Goal: Task Accomplishment & Management: Complete application form

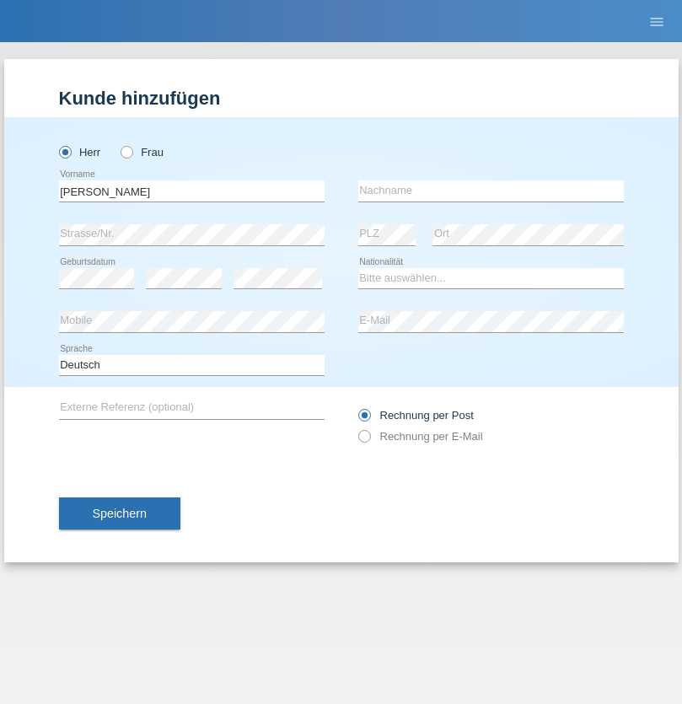
type input "Jörg"
click at [491, 191] on input "text" at bounding box center [491, 190] width 266 height 21
type input "Traksel"
select select "DE"
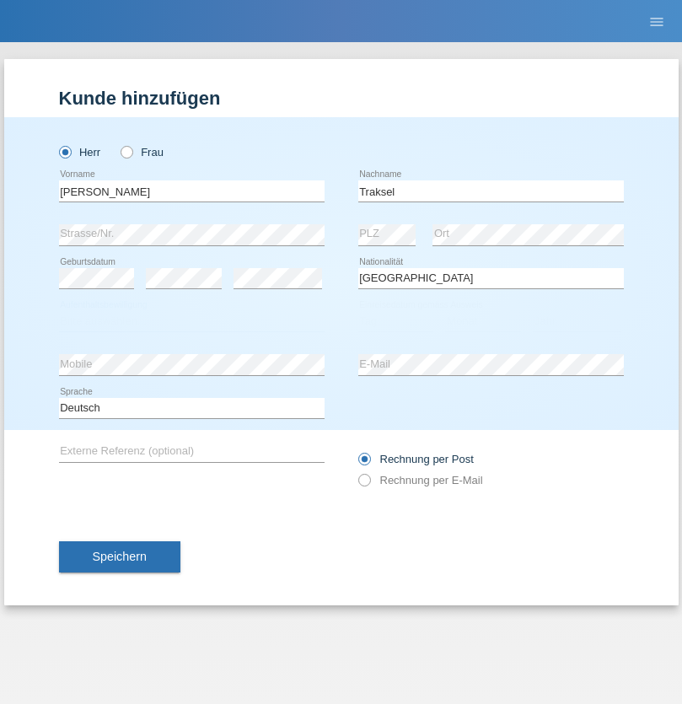
select select "C"
select select "01"
select select "07"
select select "2008"
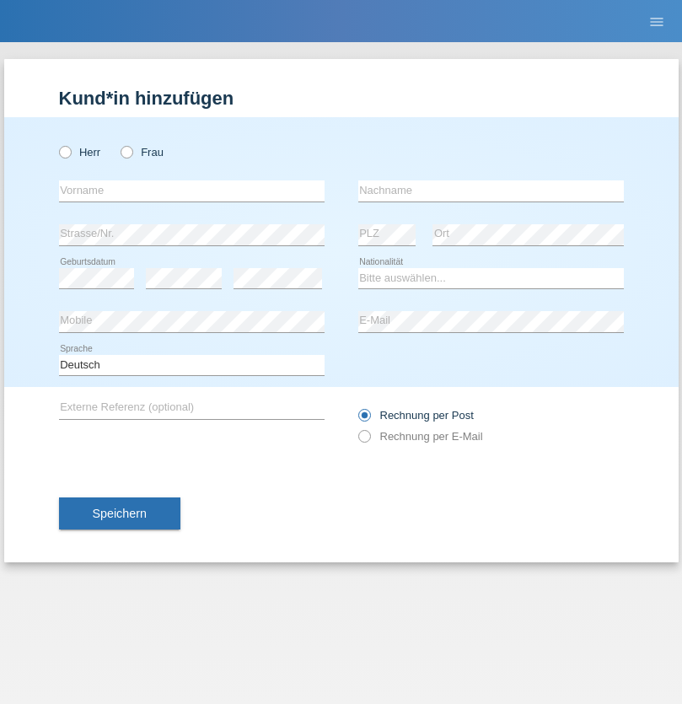
radio input "true"
click at [191, 191] on input "text" at bounding box center [192, 190] width 266 height 21
type input "Anca Larisa"
click at [491, 191] on input "text" at bounding box center [491, 190] width 266 height 21
type input "Frincu"
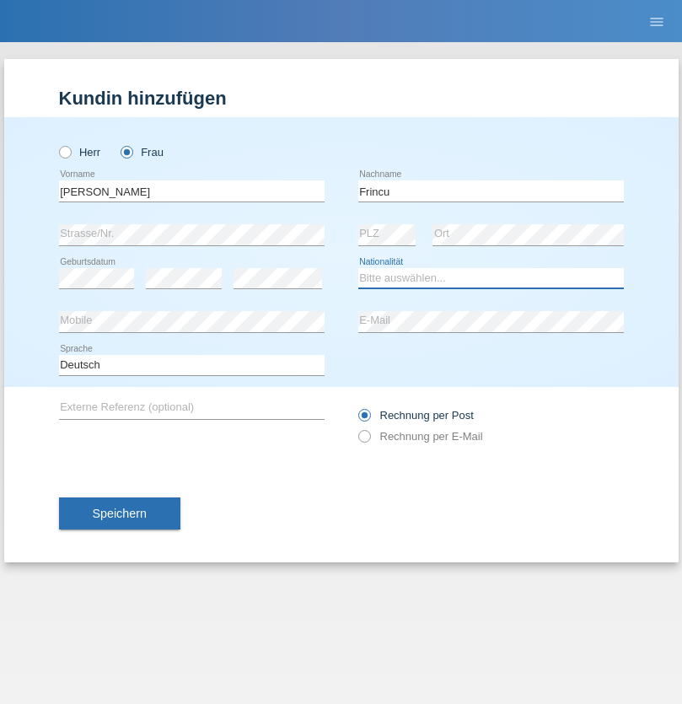
select select "OM"
select select "C"
select select "01"
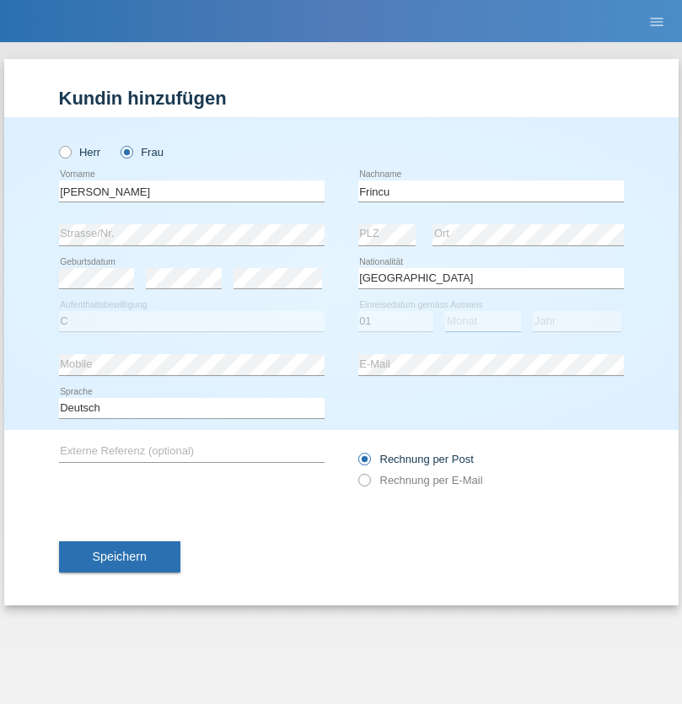
select select "07"
select select "2015"
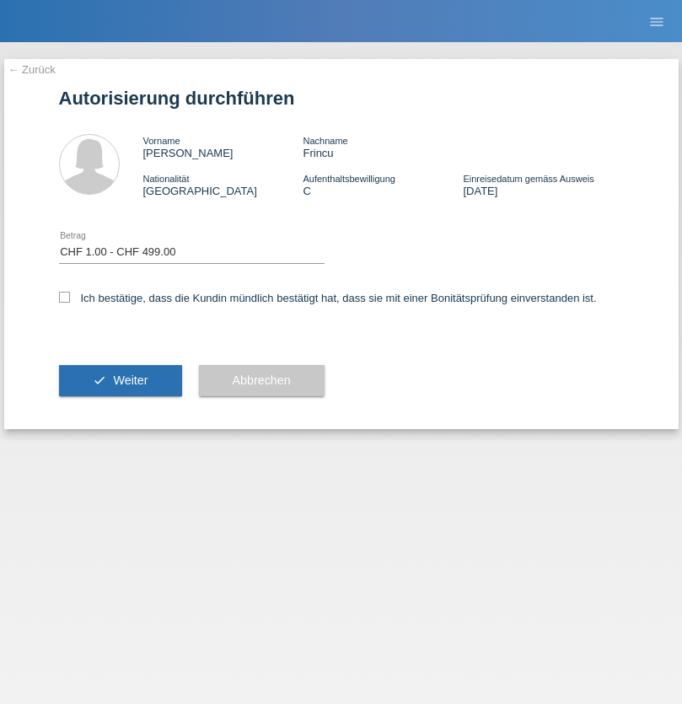
select select "1"
checkbox input "true"
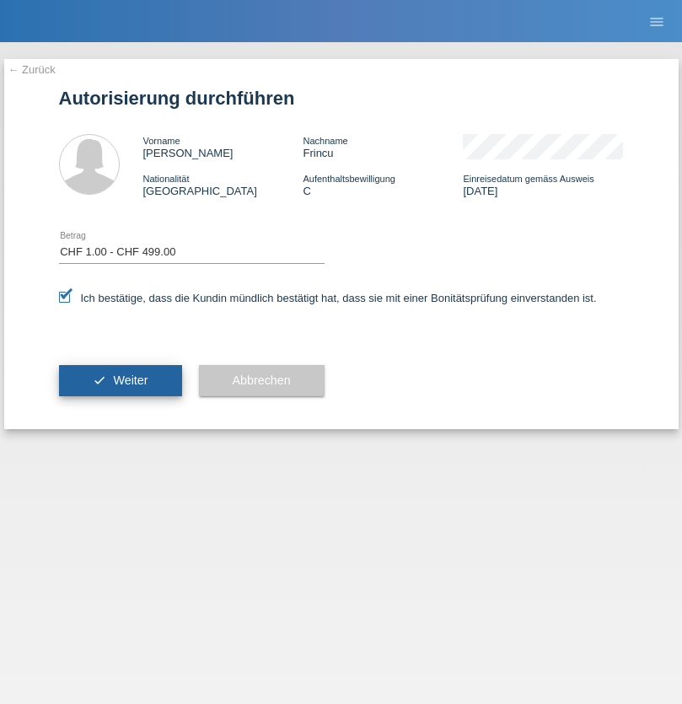
click at [120, 380] on span "Weiter" at bounding box center [130, 380] width 35 height 13
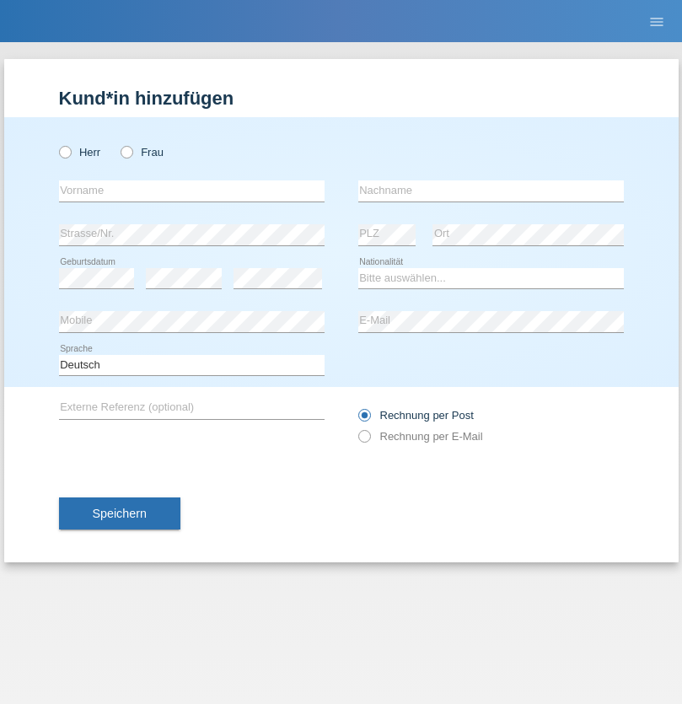
radio input "true"
click at [191, 191] on input "text" at bounding box center [192, 190] width 266 height 21
type input "Franziska"
click at [491, 191] on input "text" at bounding box center [491, 190] width 266 height 21
type input "Starke"
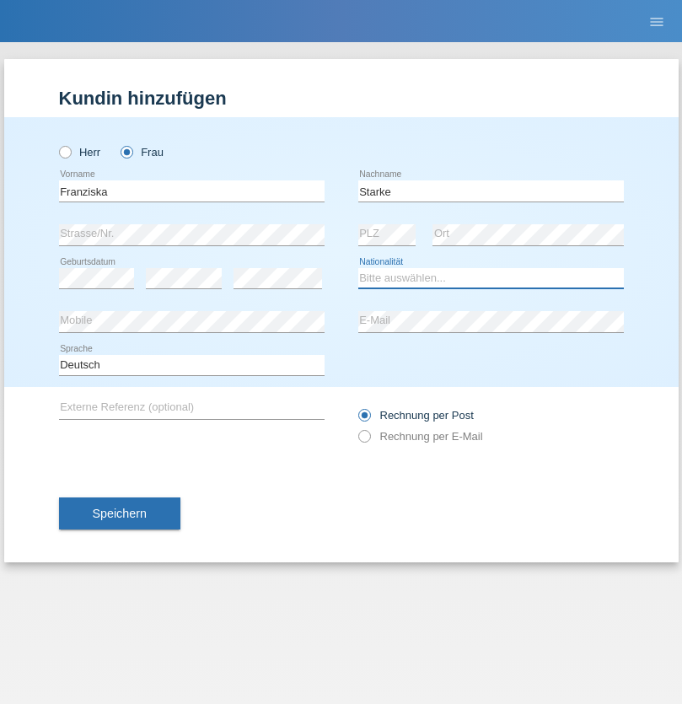
select select "DE"
select select "C"
select select "01"
select select "03"
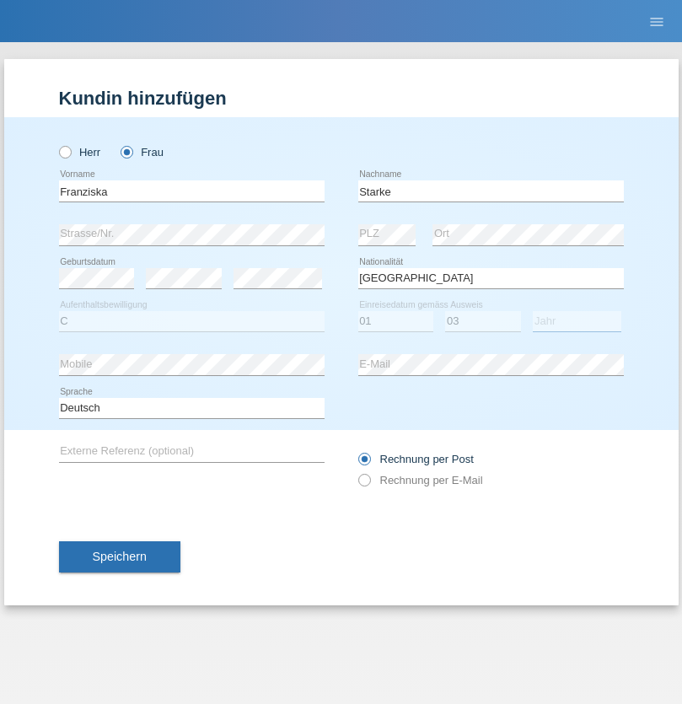
select select "1985"
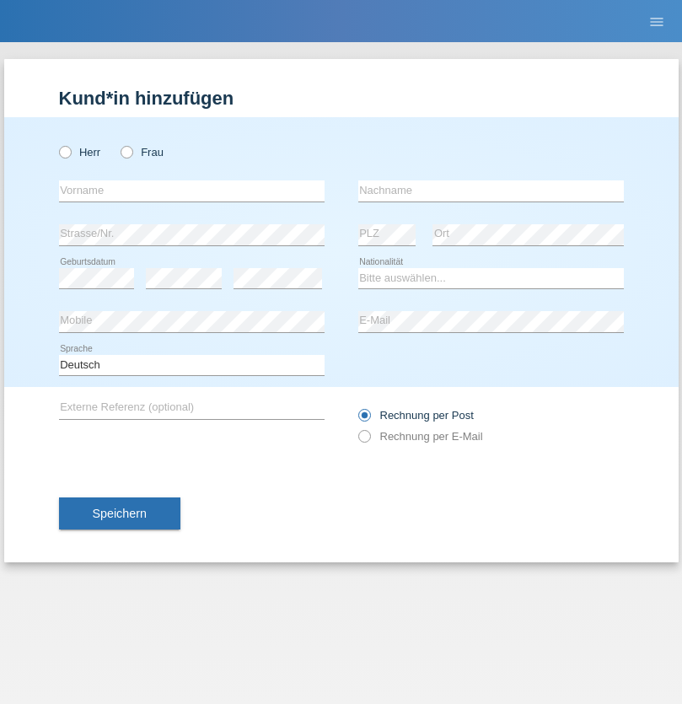
radio input "true"
click at [191, 191] on input "text" at bounding box center [192, 190] width 266 height 21
type input "[DEMOGRAPHIC_DATA]"
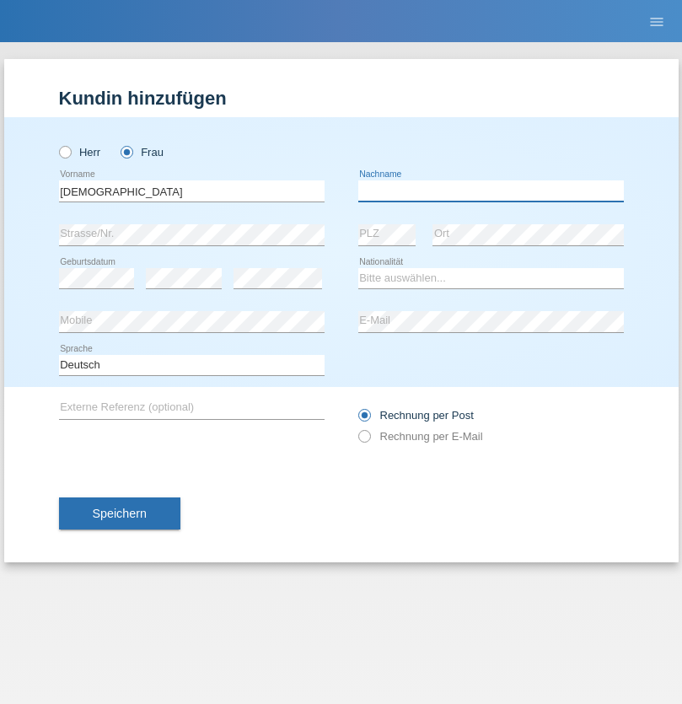
click at [491, 191] on input "text" at bounding box center [491, 190] width 266 height 21
type input "Cimbaljević"
select select "HR"
select select "C"
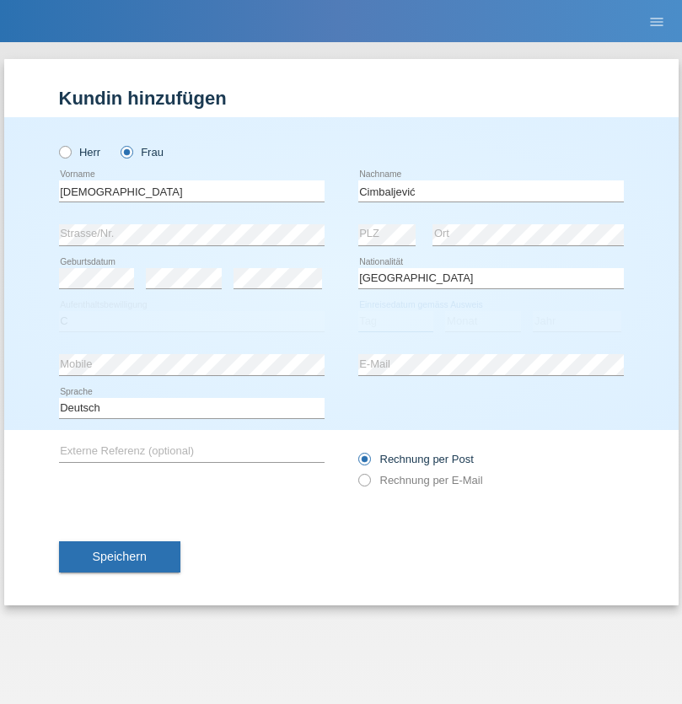
select select "12"
select select "08"
select select "2021"
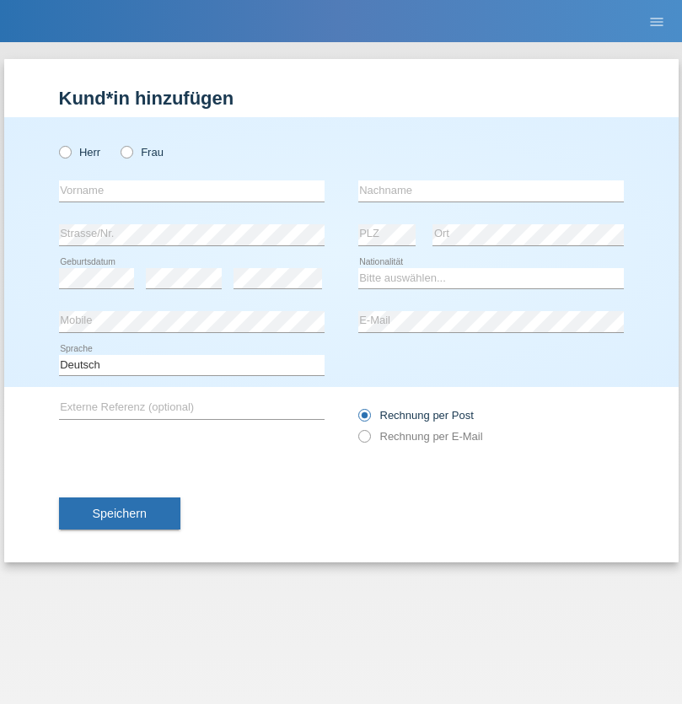
radio input "true"
click at [191, 191] on input "text" at bounding box center [192, 190] width 266 height 21
type input "Batsche"
click at [491, 191] on input "text" at bounding box center [491, 190] width 266 height 21
type input "Arifoska"
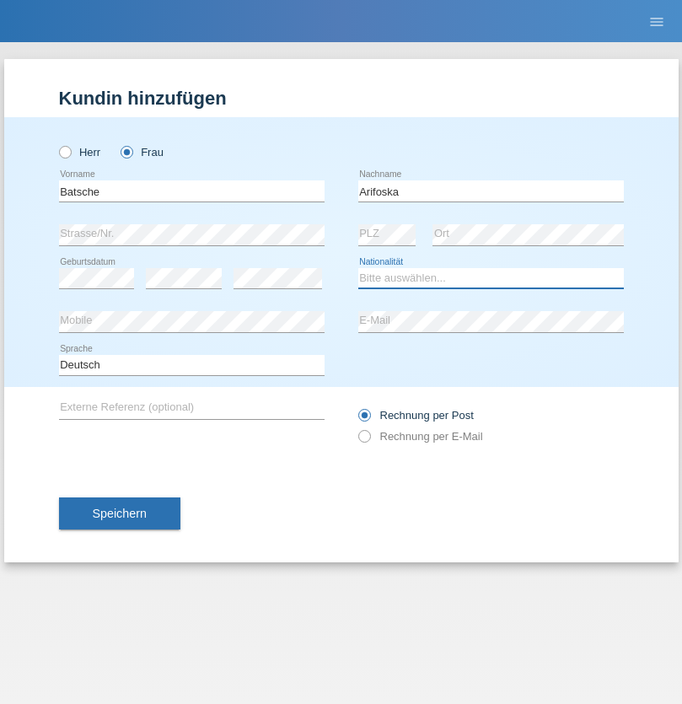
select select "CH"
radio input "true"
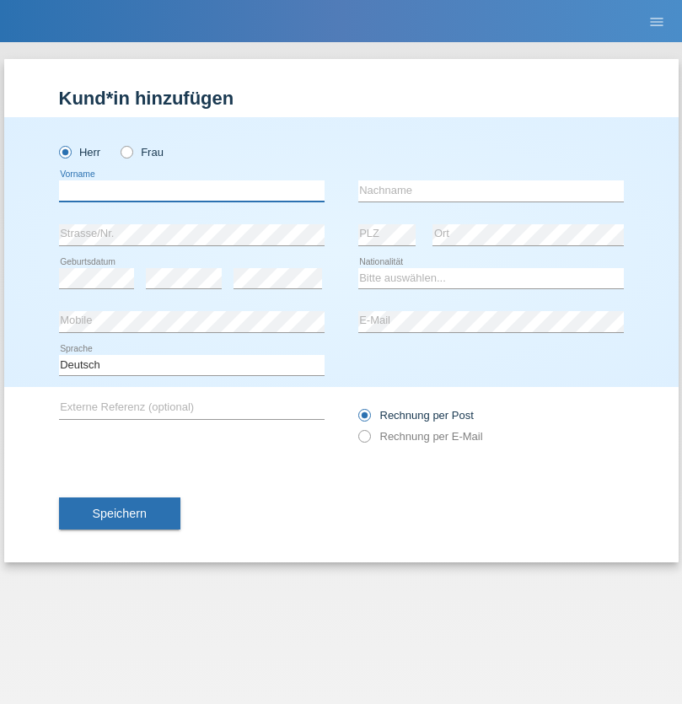
click at [191, 191] on input "text" at bounding box center [192, 190] width 266 height 21
type input "Emre"
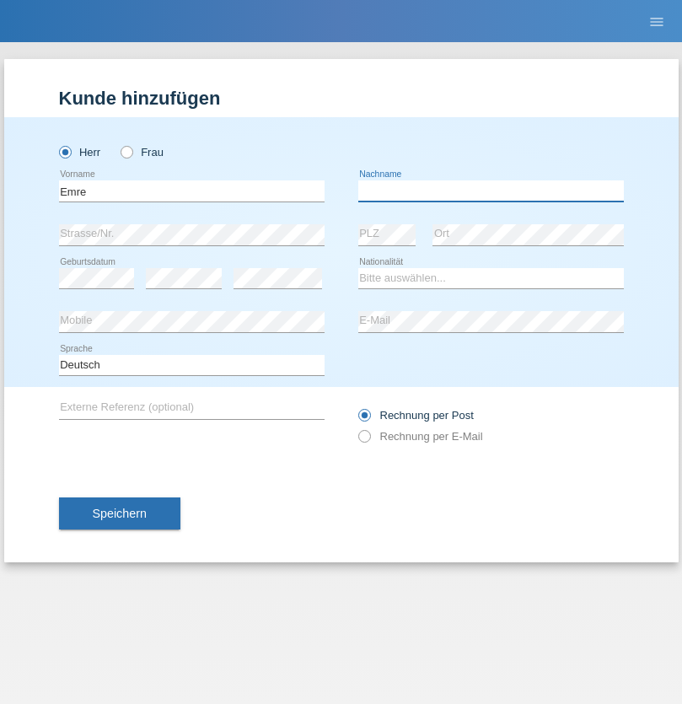
click at [491, 191] on input "text" at bounding box center [491, 190] width 266 height 21
type input "Uzun"
select select "CH"
